Goal: Task Accomplishment & Management: Manage account settings

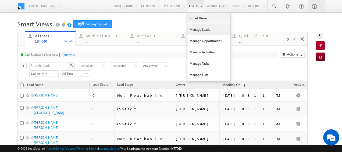
click at [190, 28] on link "Manage Leads" at bounding box center [208, 29] width 43 height 11
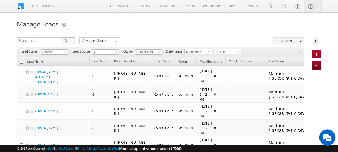
click at [22, 62] on input "checkbox" at bounding box center [21, 61] width 3 height 3
checkbox input "true"
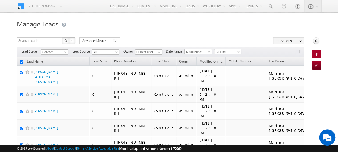
checkbox input "true"
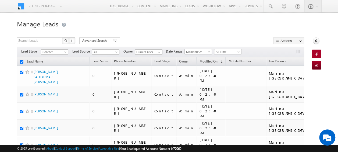
checkbox input "true"
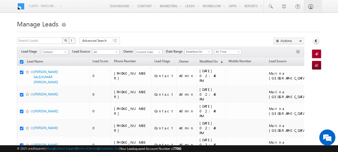
checkbox input "true"
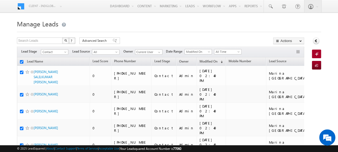
checkbox input "true"
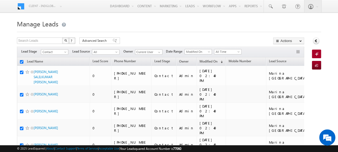
checkbox input "true"
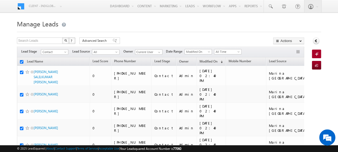
checkbox input "true"
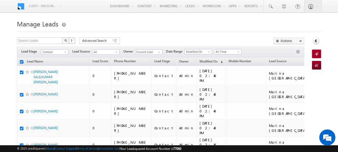
checkbox input "true"
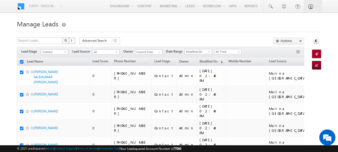
checkbox input "true"
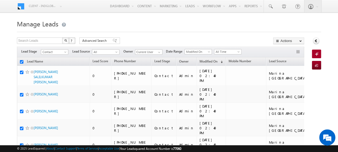
checkbox input "true"
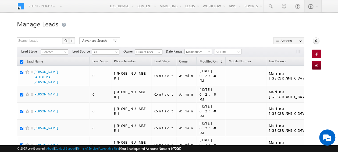
checkbox input "true"
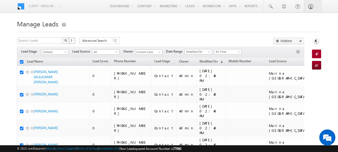
checkbox input "true"
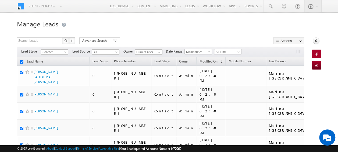
checkbox input "true"
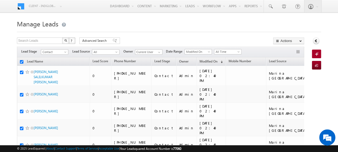
checkbox input "true"
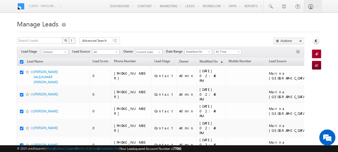
checkbox input "true"
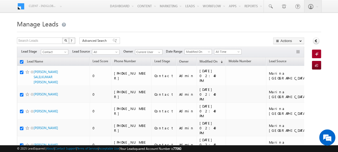
checkbox input "true"
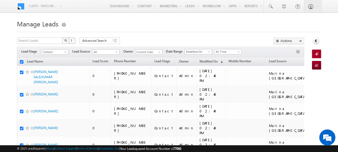
checkbox input "true"
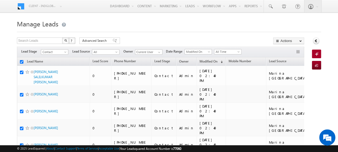
checkbox input "true"
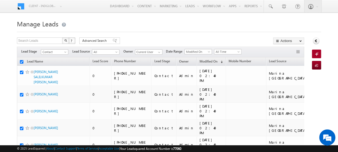
checkbox input "true"
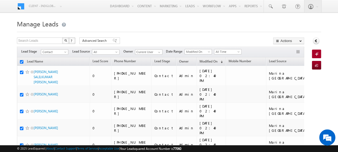
checkbox input "true"
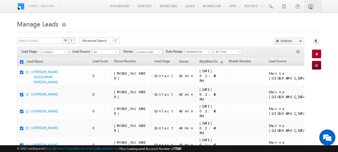
checkbox input "true"
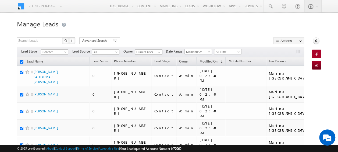
checkbox input "true"
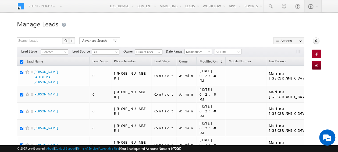
checkbox input "true"
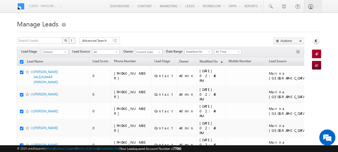
checkbox input "true"
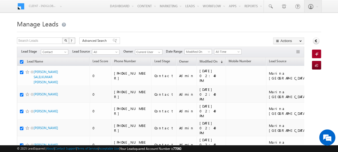
checkbox input "true"
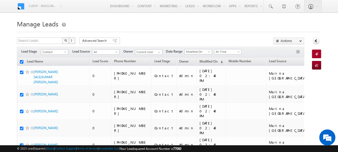
checkbox input "true"
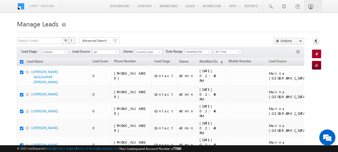
checkbox input "true"
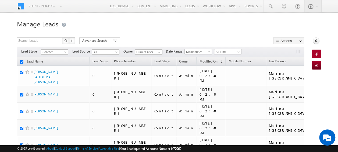
checkbox input "true"
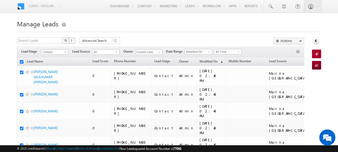
checkbox input "true"
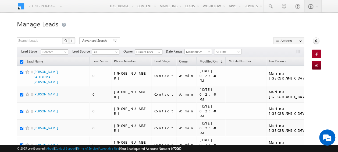
checkbox input "true"
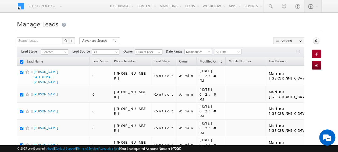
checkbox input "true"
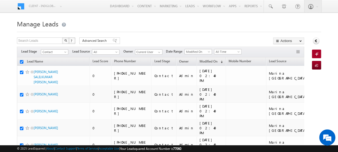
checkbox input "true"
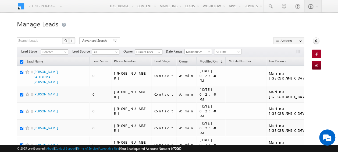
checkbox input "true"
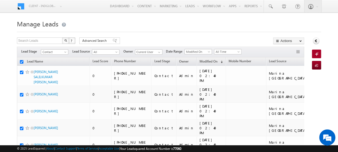
checkbox input "true"
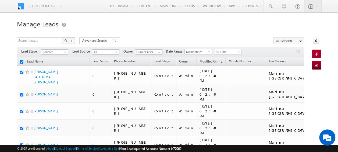
checkbox input "true"
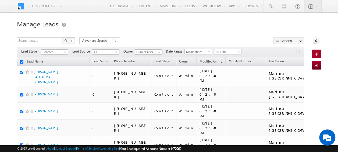
checkbox input "true"
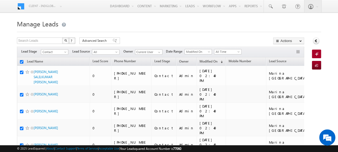
checkbox input "true"
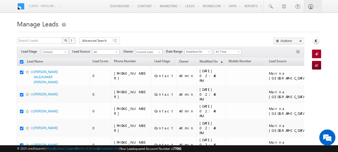
checkbox input "true"
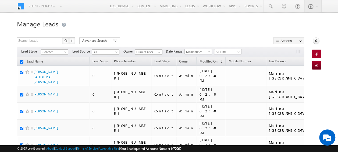
checkbox input "true"
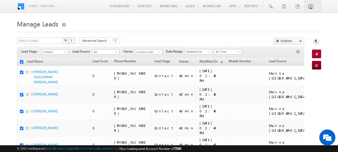
checkbox input "true"
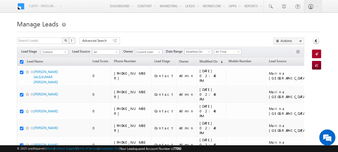
checkbox input "true"
click at [95, 40] on span "Advanced Search" at bounding box center [95, 40] width 26 height 5
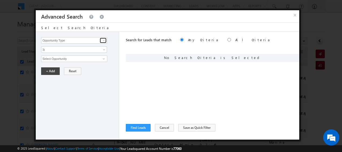
click at [101, 41] on link at bounding box center [103, 40] width 7 height 5
